Goal: Task Accomplishment & Management: Use online tool/utility

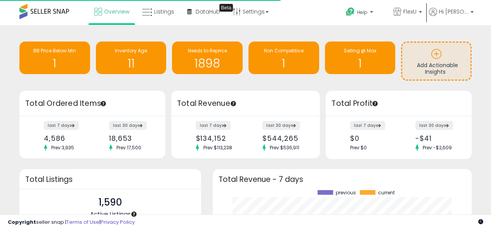
scroll to position [108, 243]
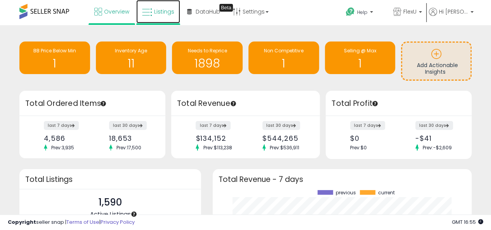
click at [156, 12] on span "Listings" at bounding box center [164, 12] width 20 height 8
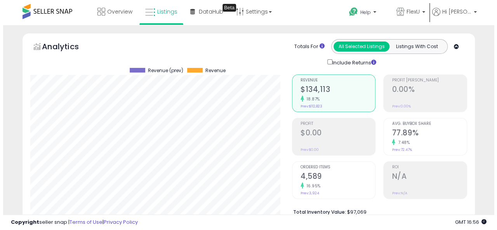
scroll to position [155, 0]
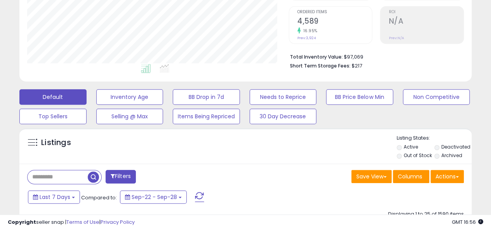
click at [59, 174] on input "text" at bounding box center [58, 177] width 60 height 14
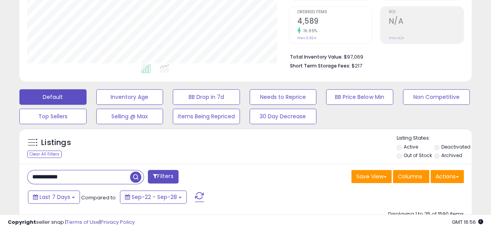
type input "**********"
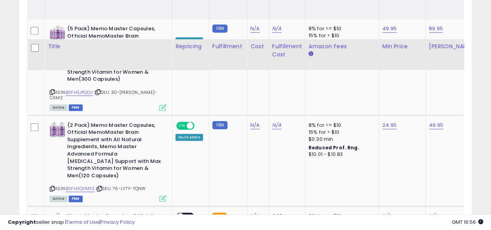
scroll to position [272, 0]
